Goal: Obtain resource: Obtain resource

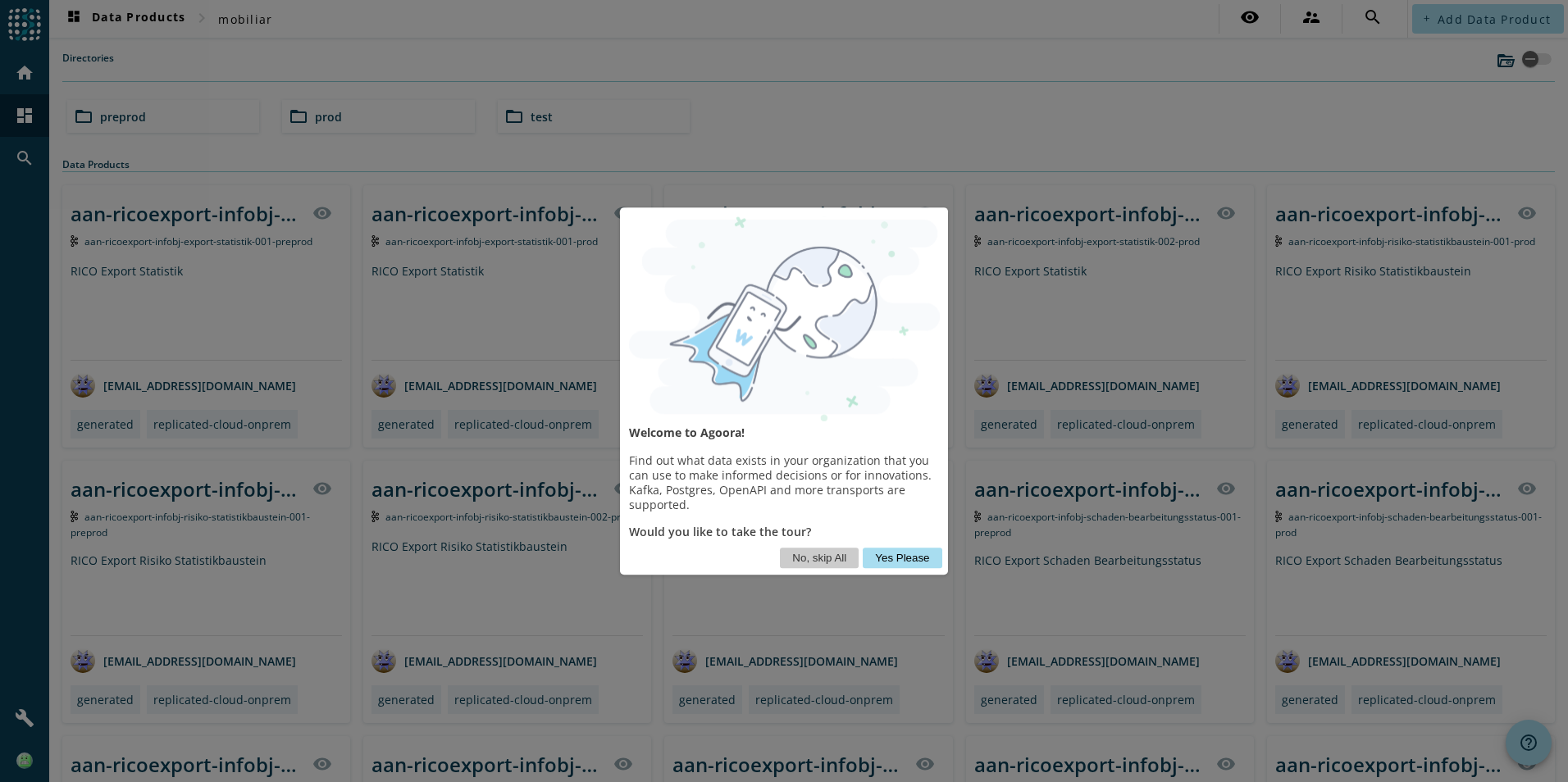
click at [910, 558] on button "Yes Please" at bounding box center [902, 558] width 79 height 20
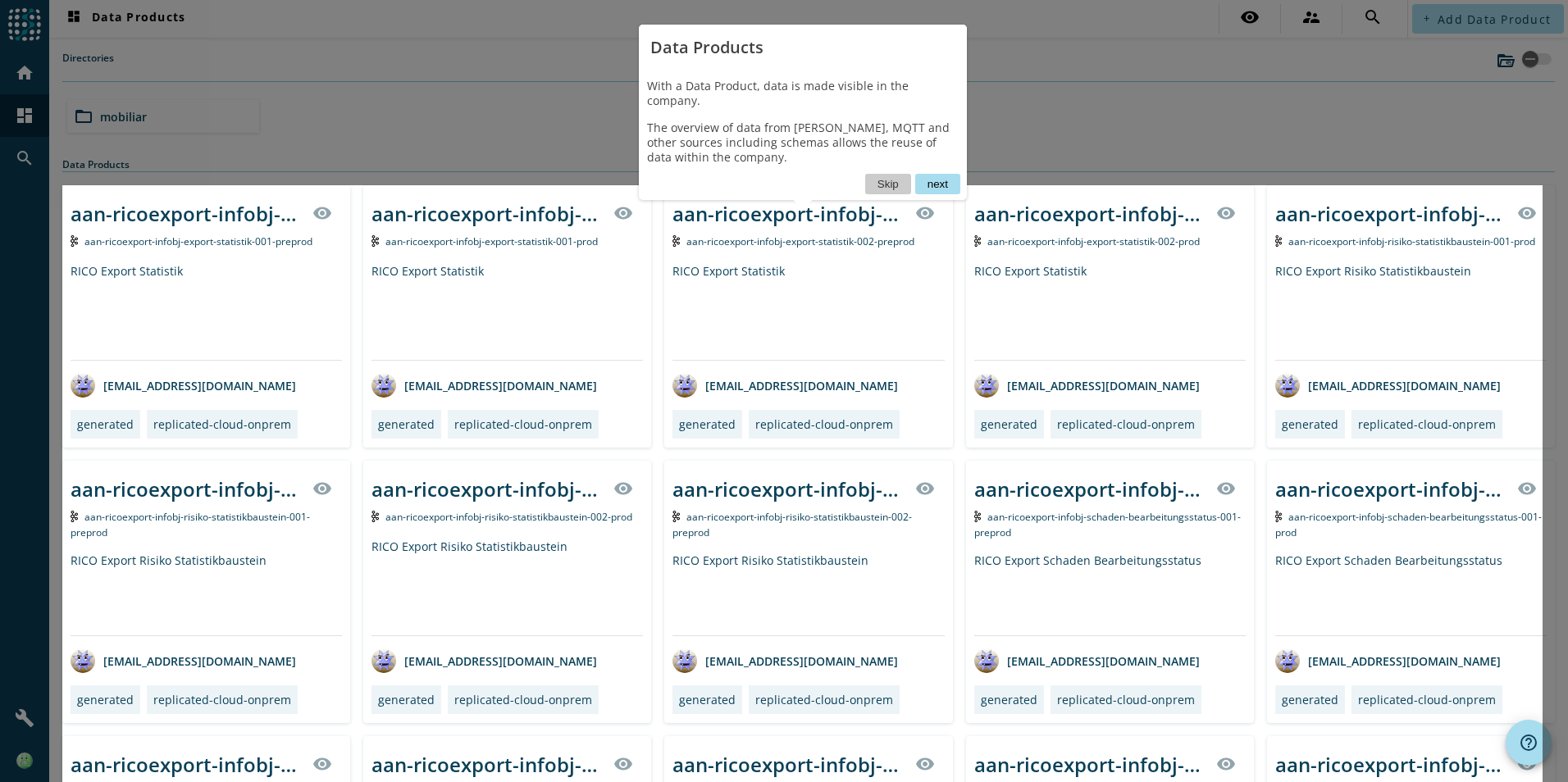
click at [927, 174] on button "next" at bounding box center [937, 184] width 45 height 20
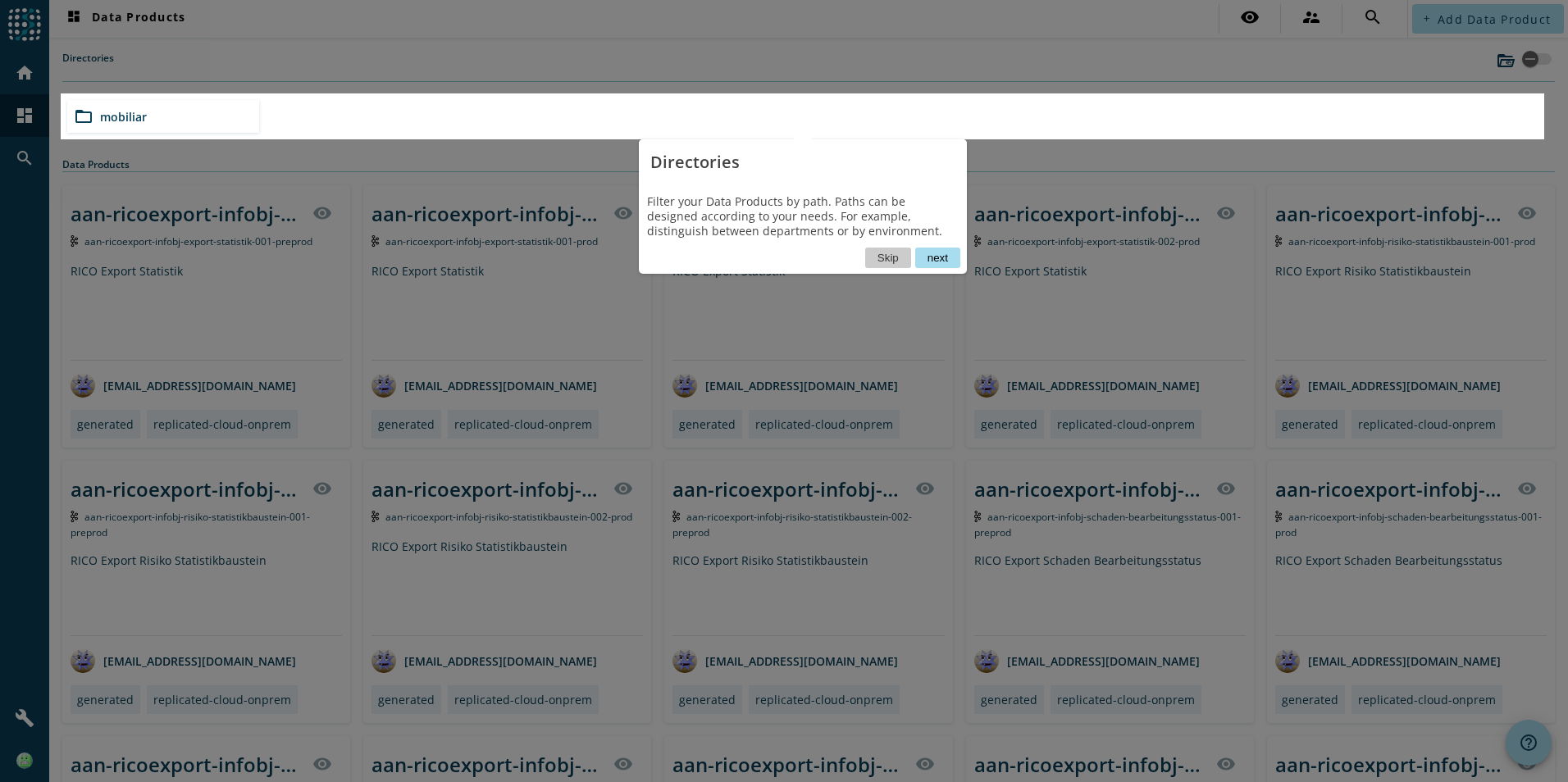
click at [930, 260] on button "next" at bounding box center [937, 257] width 45 height 20
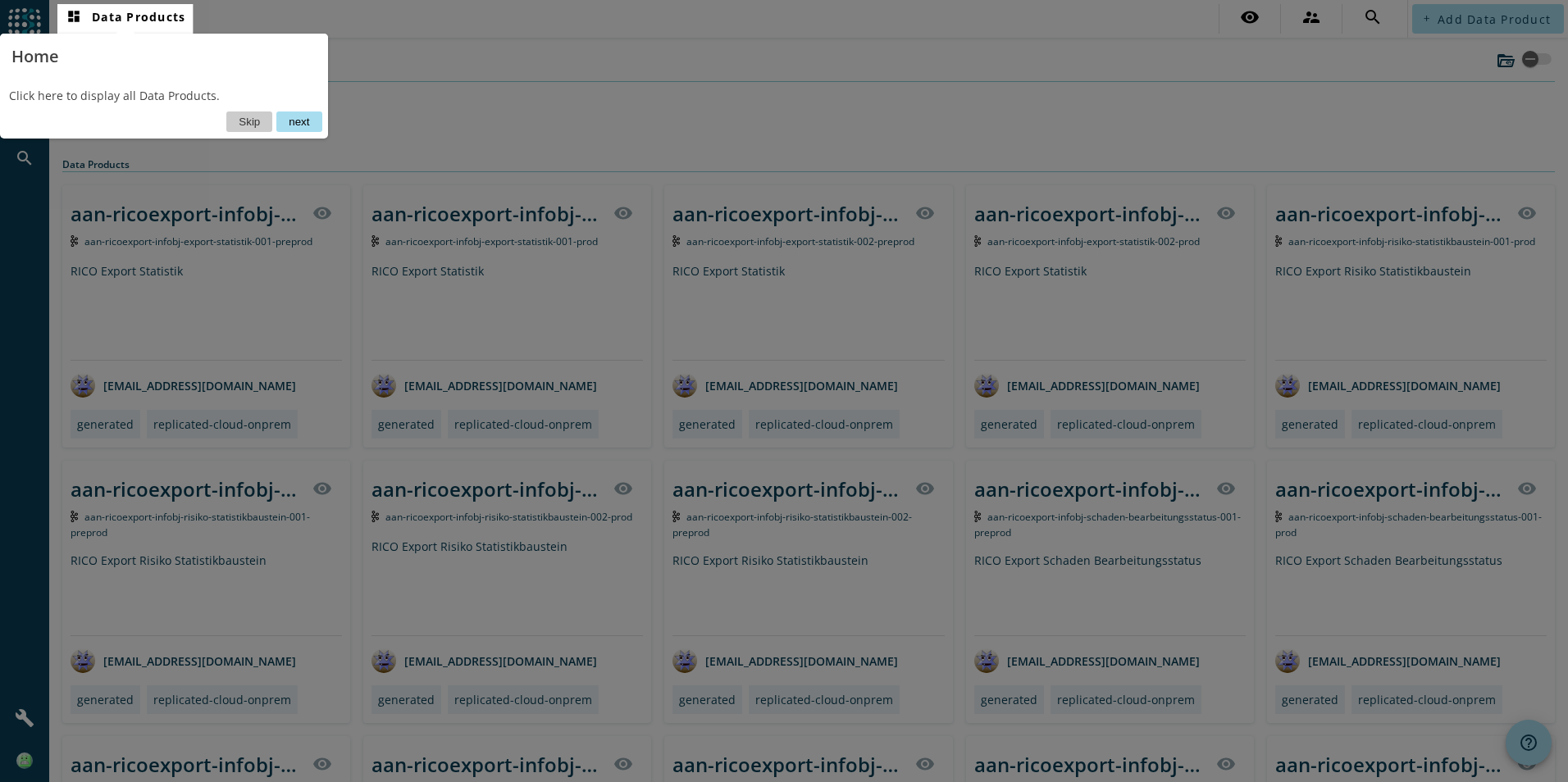
click at [295, 119] on button "next" at bounding box center [299, 121] width 45 height 20
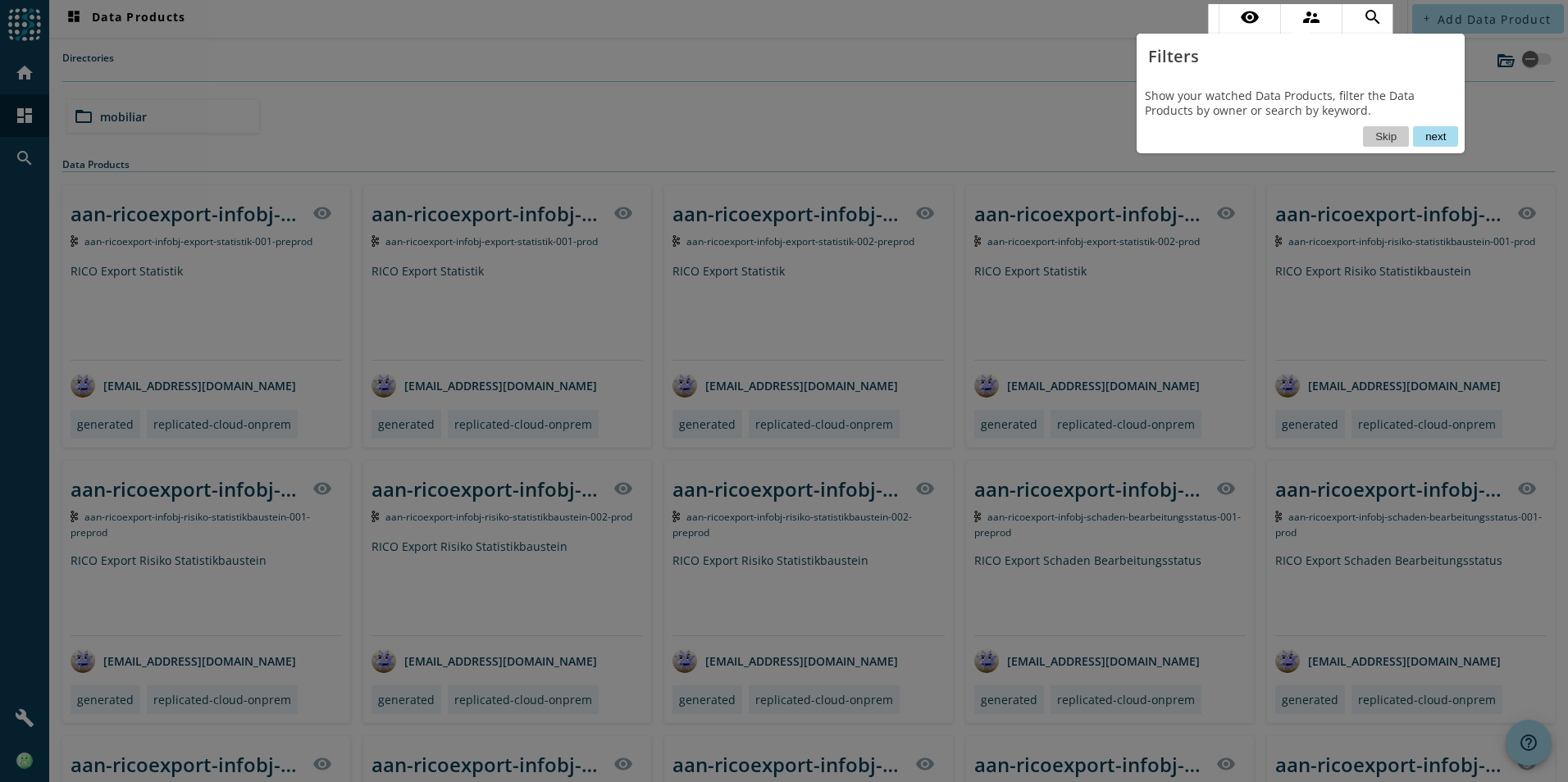
click at [1432, 138] on button "next" at bounding box center [1435, 136] width 45 height 20
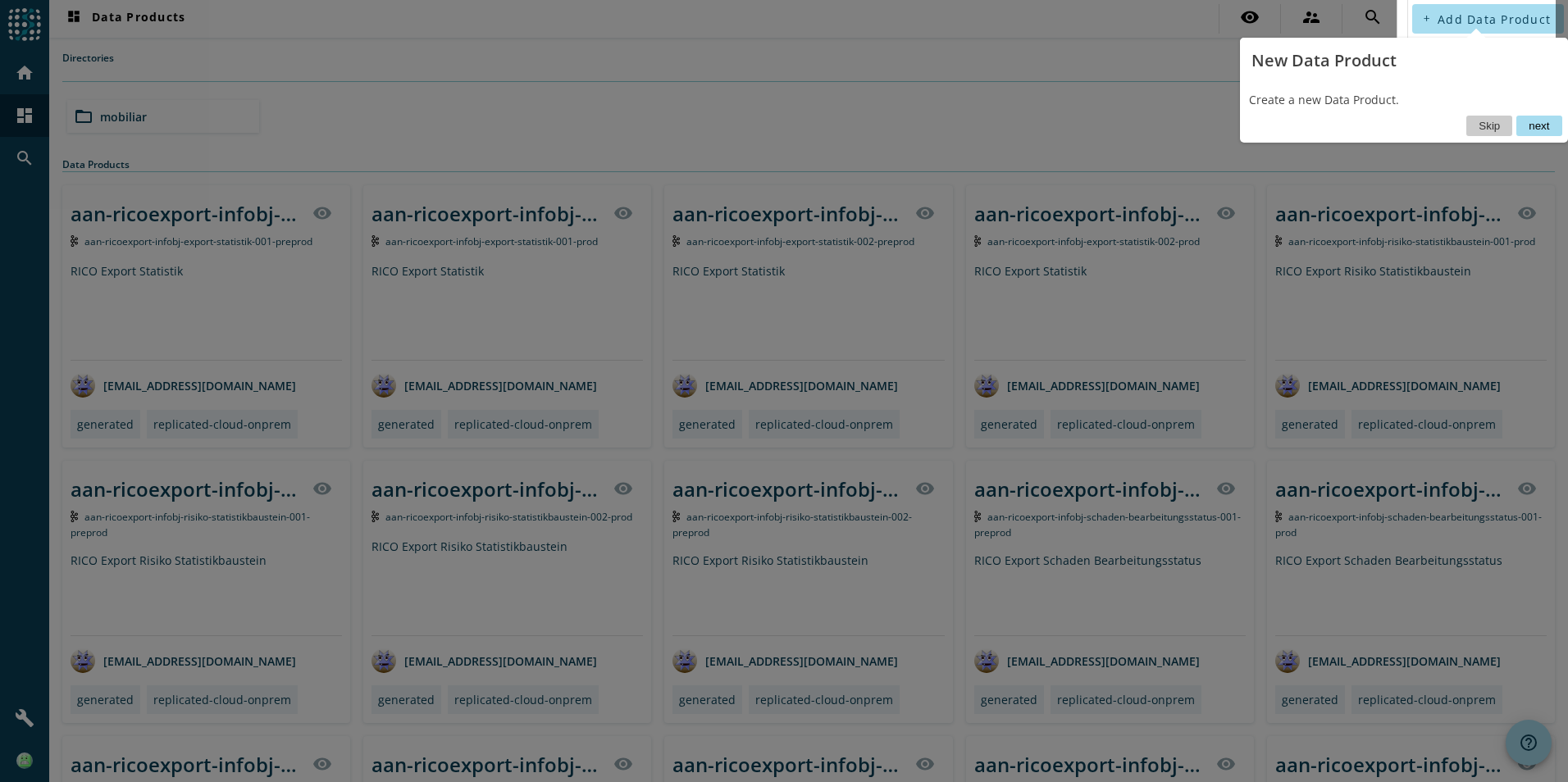
click at [1548, 130] on button "next" at bounding box center [1538, 126] width 45 height 20
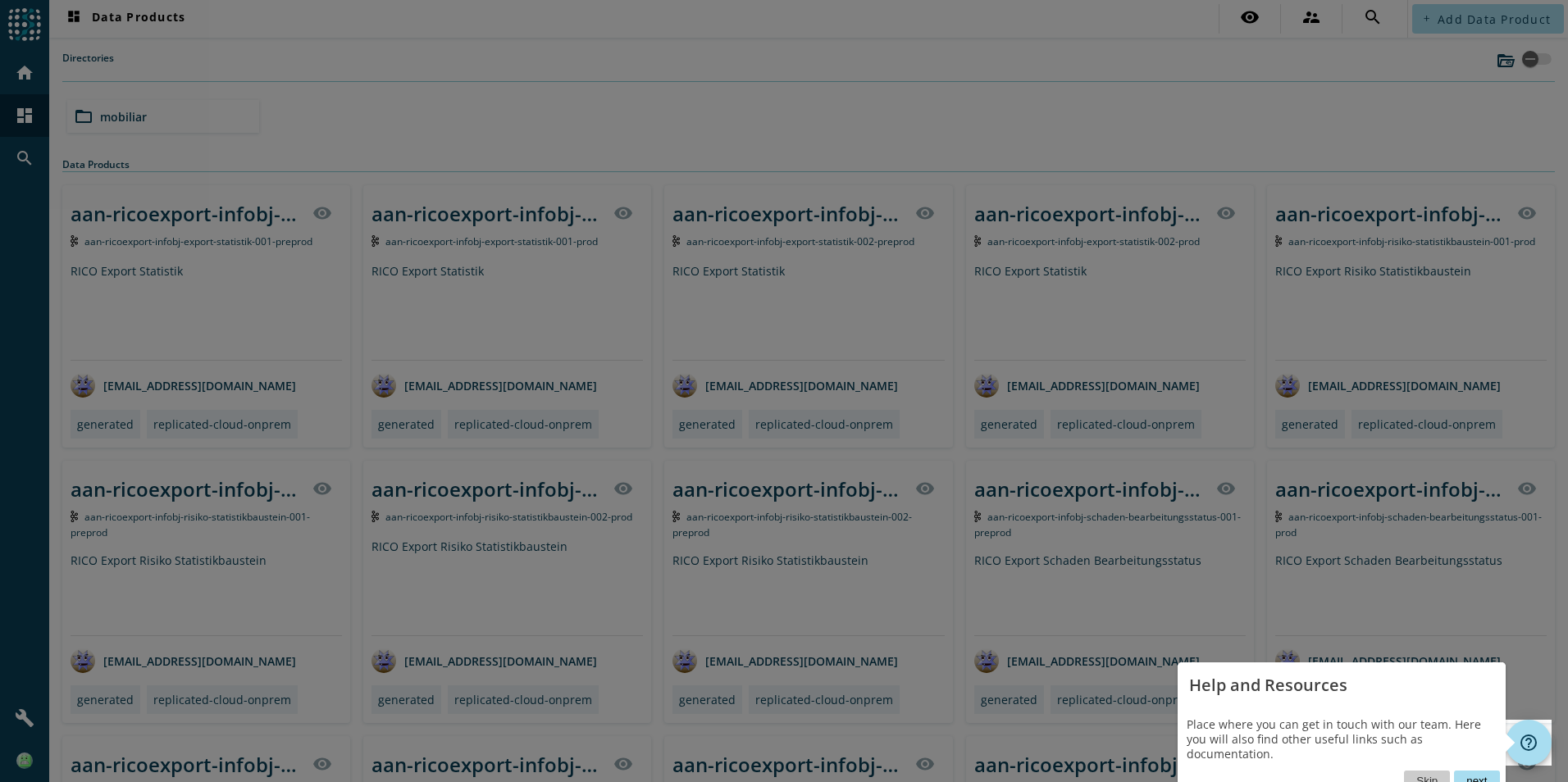
click at [1483, 771] on button "next" at bounding box center [1476, 781] width 45 height 20
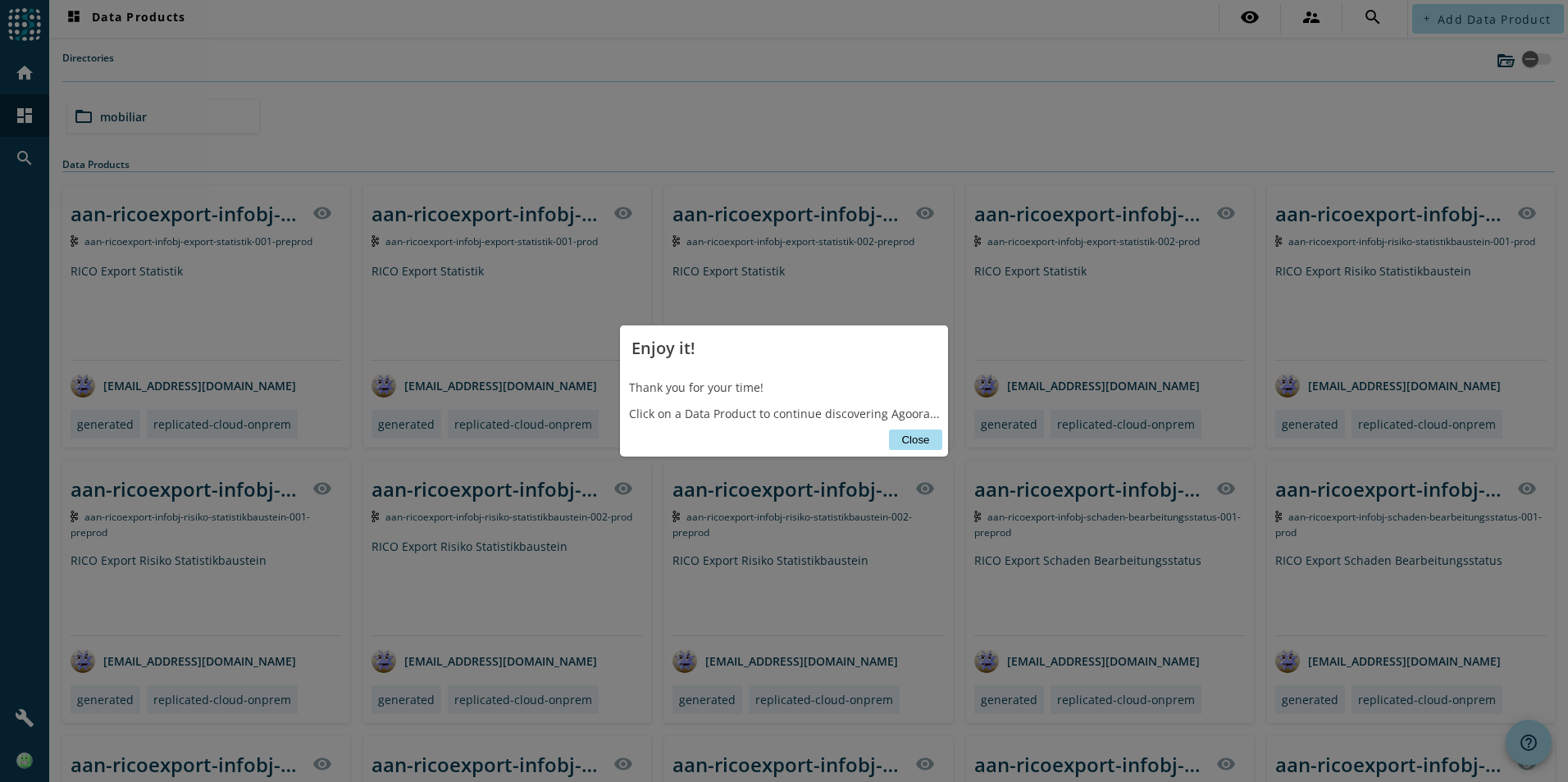
click at [924, 442] on button "Close" at bounding box center [915, 439] width 52 height 20
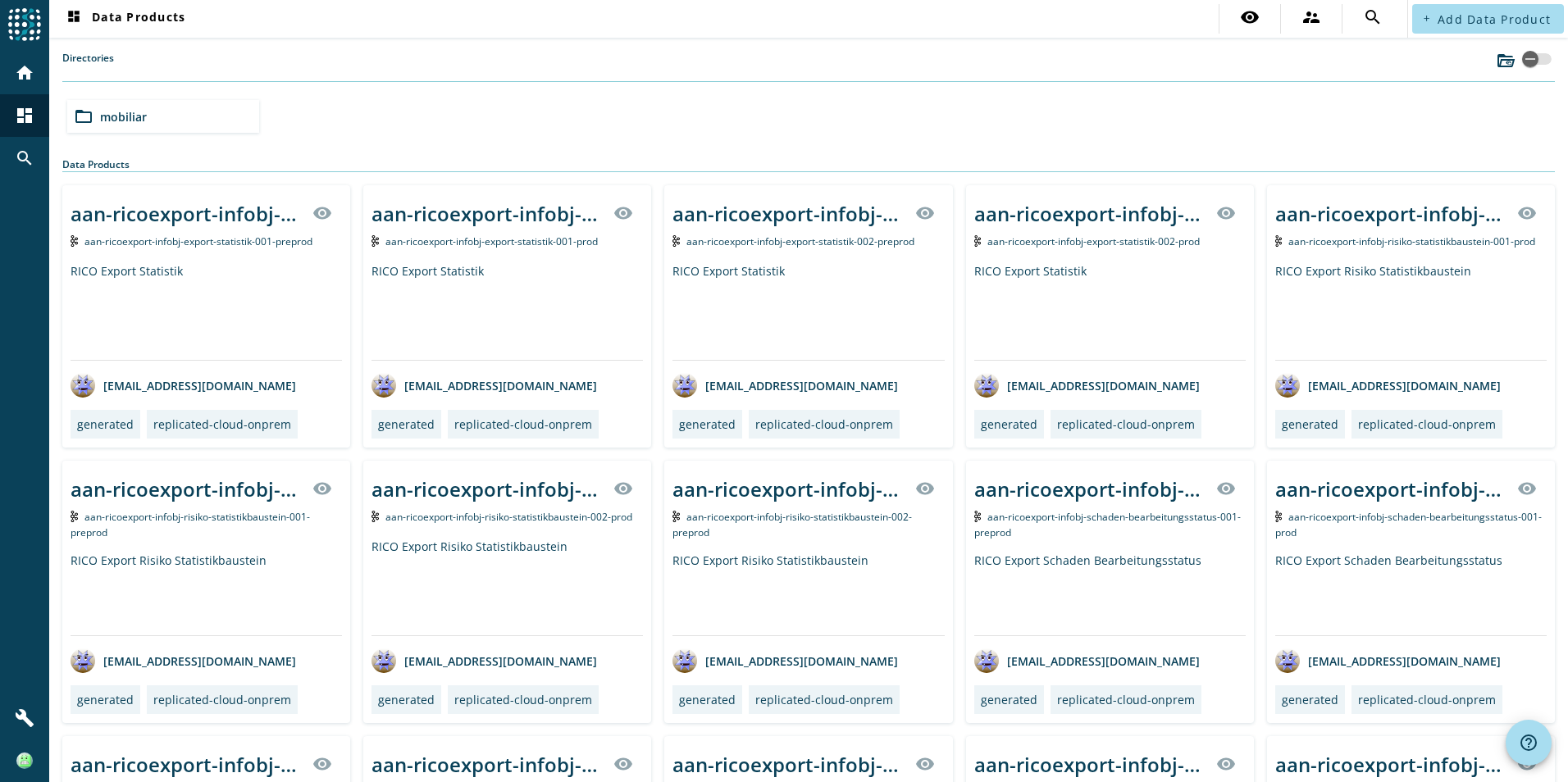
click at [189, 227] on div "aan-ricoexport-infobj-export-statistik-001-_stage_ visibility" at bounding box center [206, 213] width 271 height 40
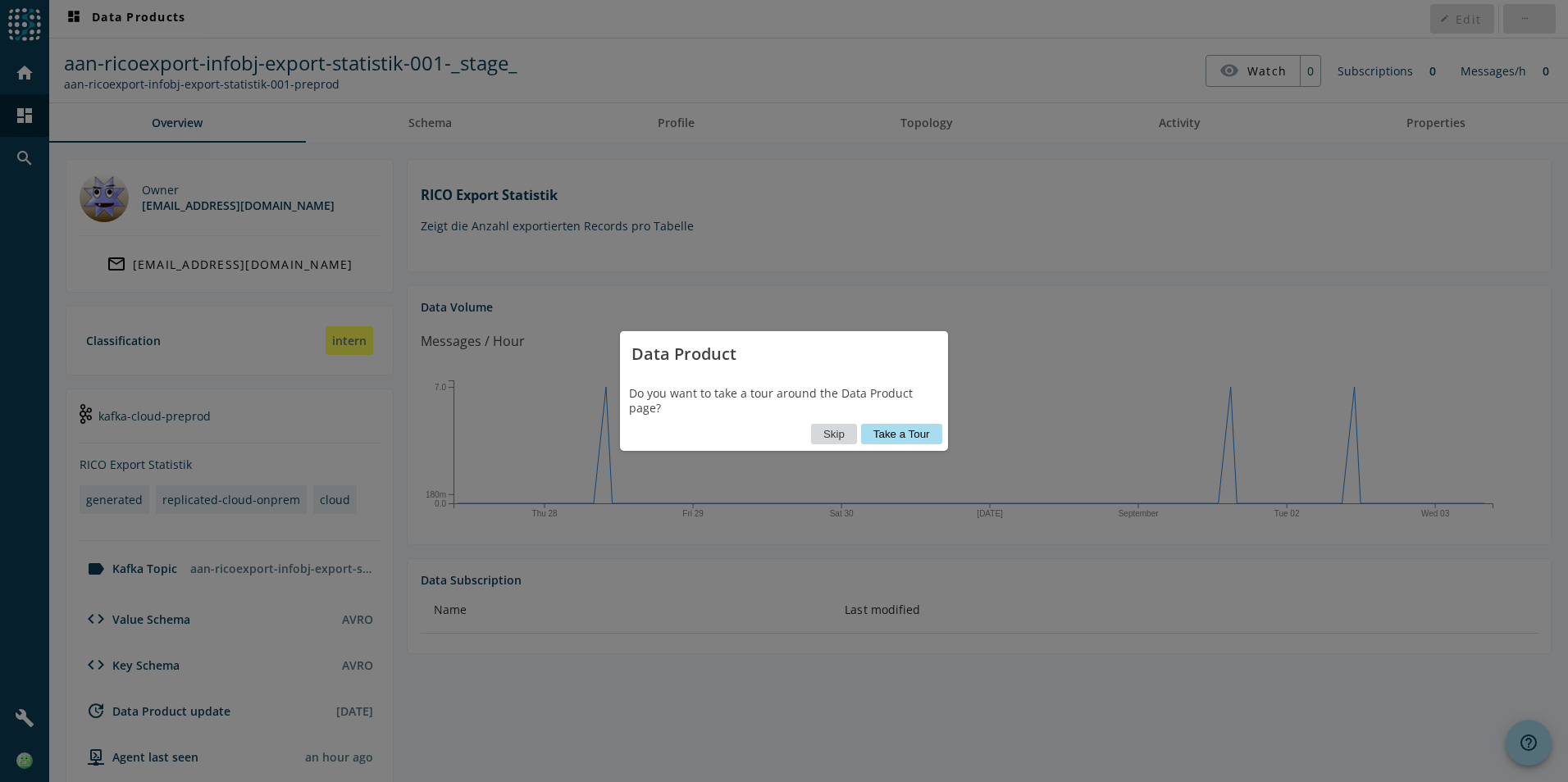
click at [831, 434] on button "Skip" at bounding box center [834, 434] width 46 height 20
